Goal: Task Accomplishment & Management: Manage account settings

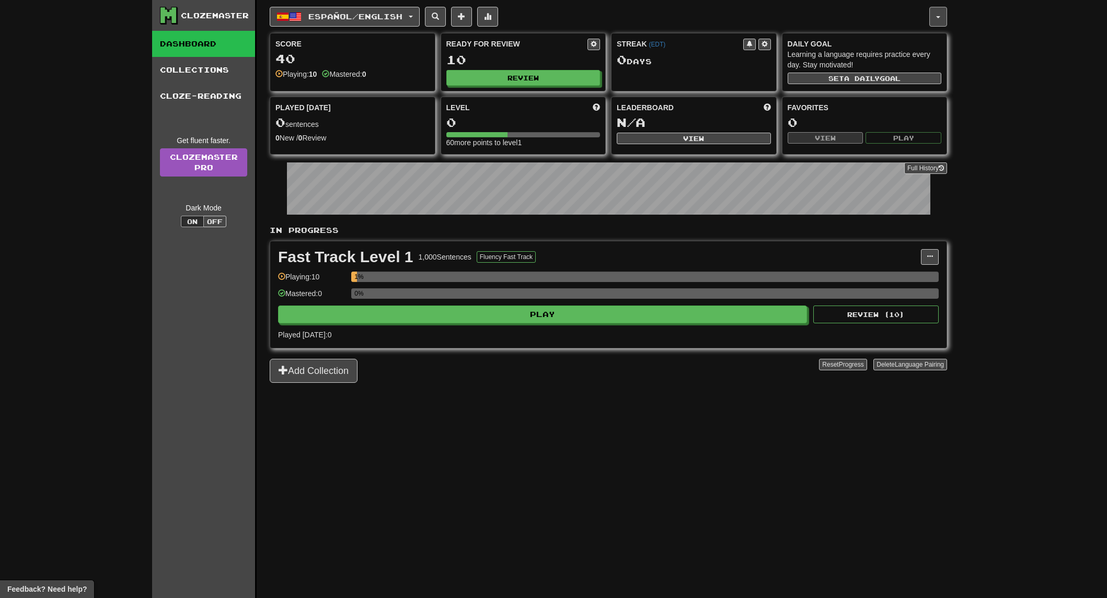
click at [903, 16] on span "button" at bounding box center [938, 17] width 4 height 2
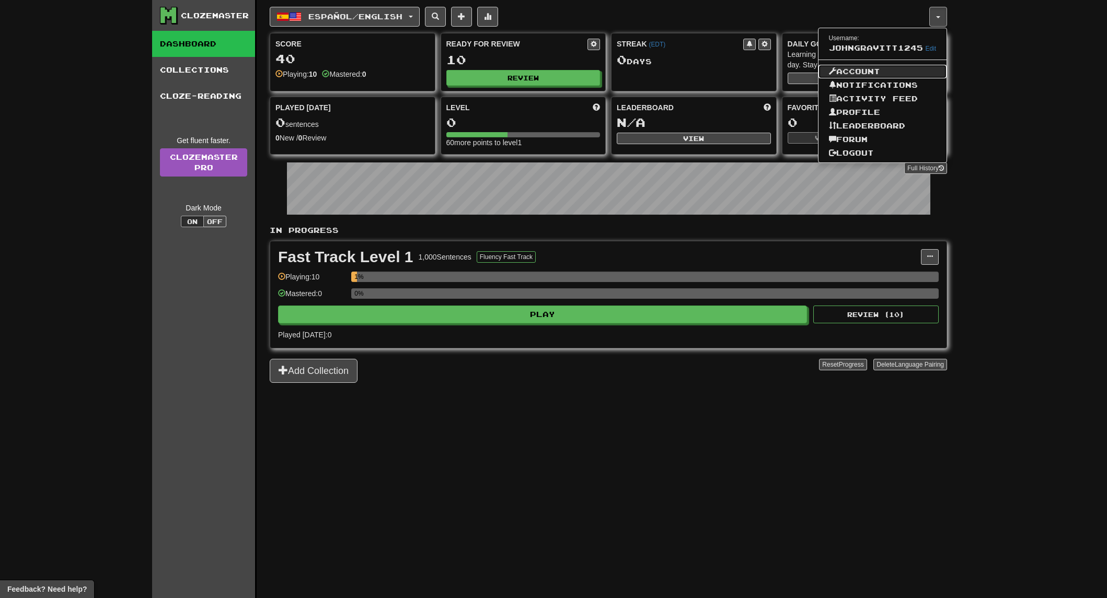
click at [887, 73] on link "Account" at bounding box center [882, 72] width 129 height 14
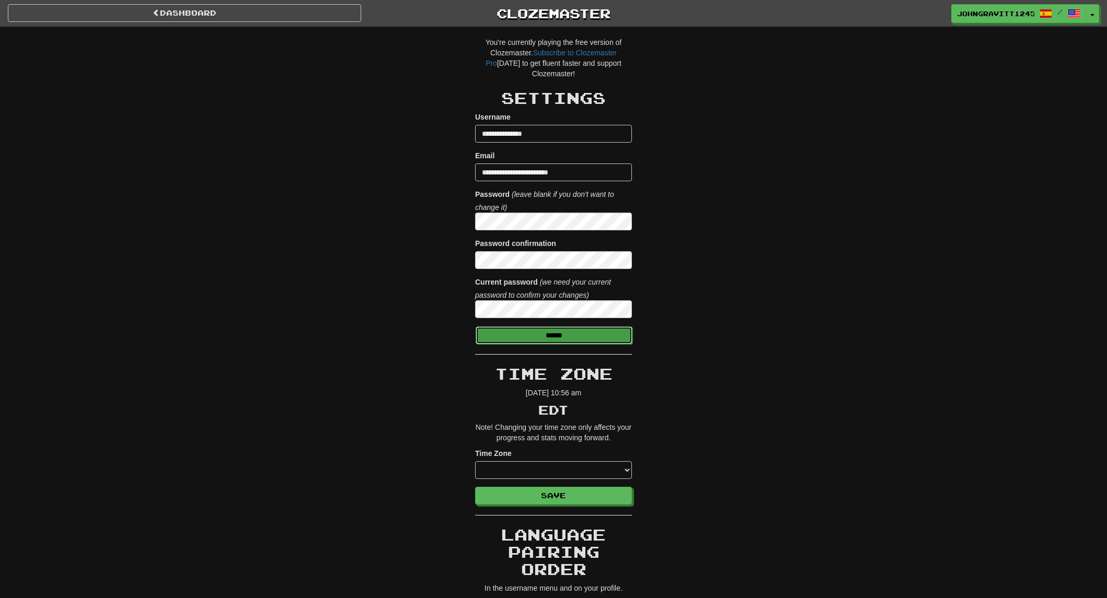
click at [545, 331] on input "******" at bounding box center [553, 336] width 157 height 18
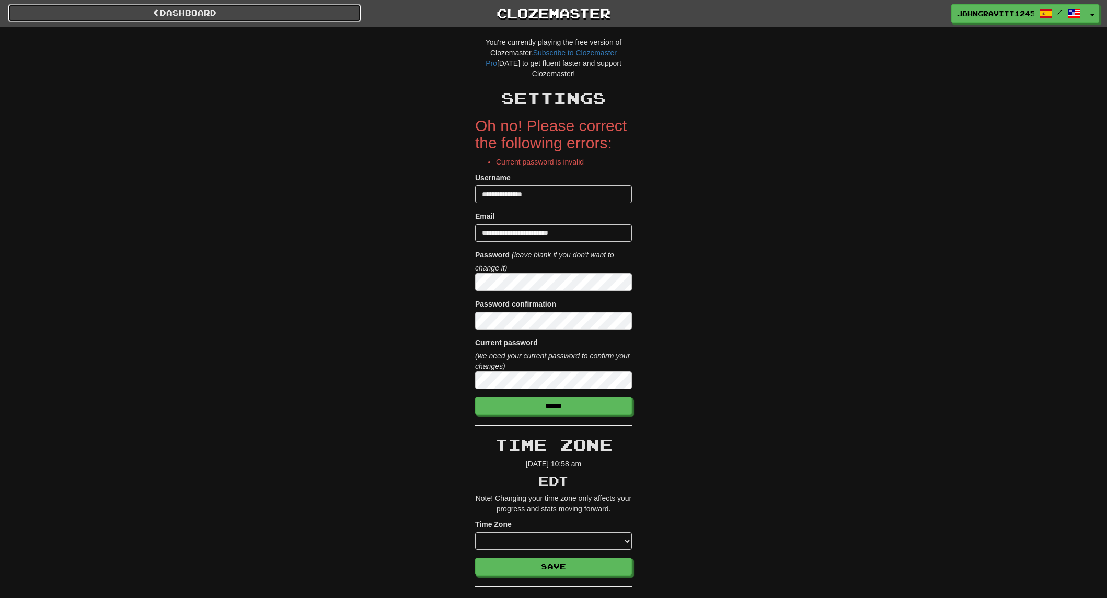
click at [186, 11] on link "Dashboard" at bounding box center [184, 13] width 353 height 18
